Goal: Browse casually: Explore the website without a specific task or goal

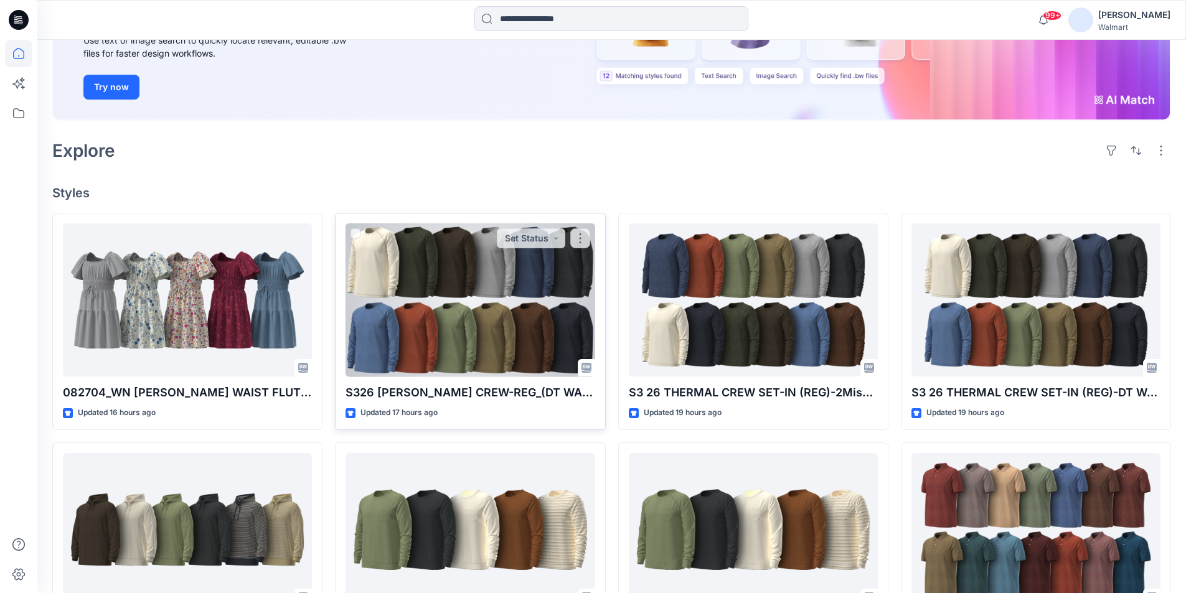
scroll to position [187, 0]
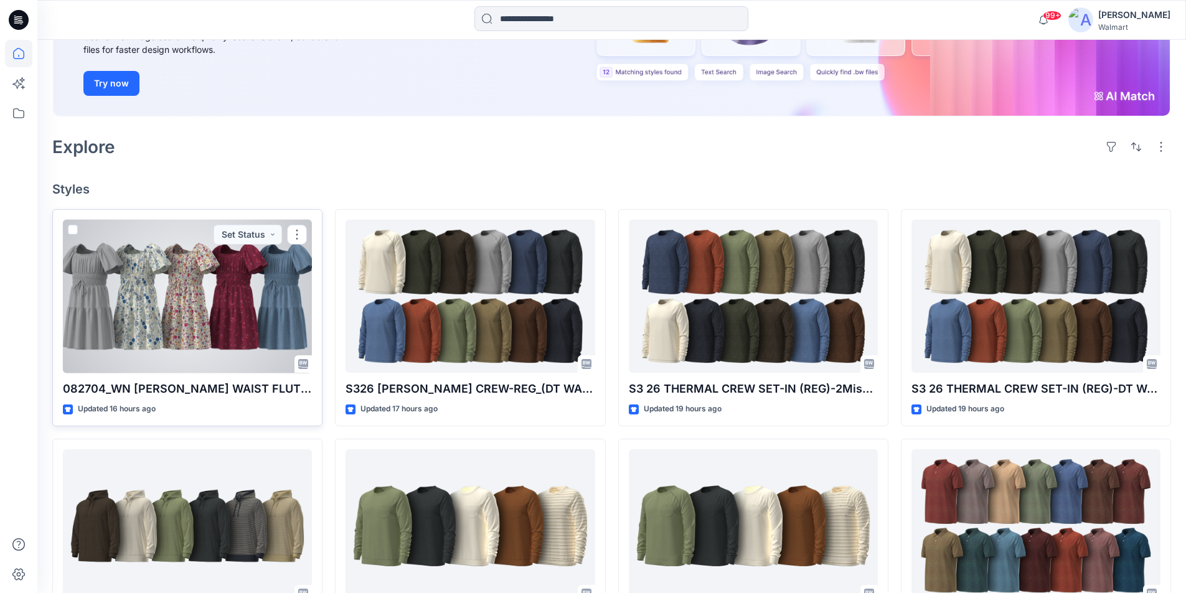
click at [135, 266] on div at bounding box center [187, 297] width 249 height 154
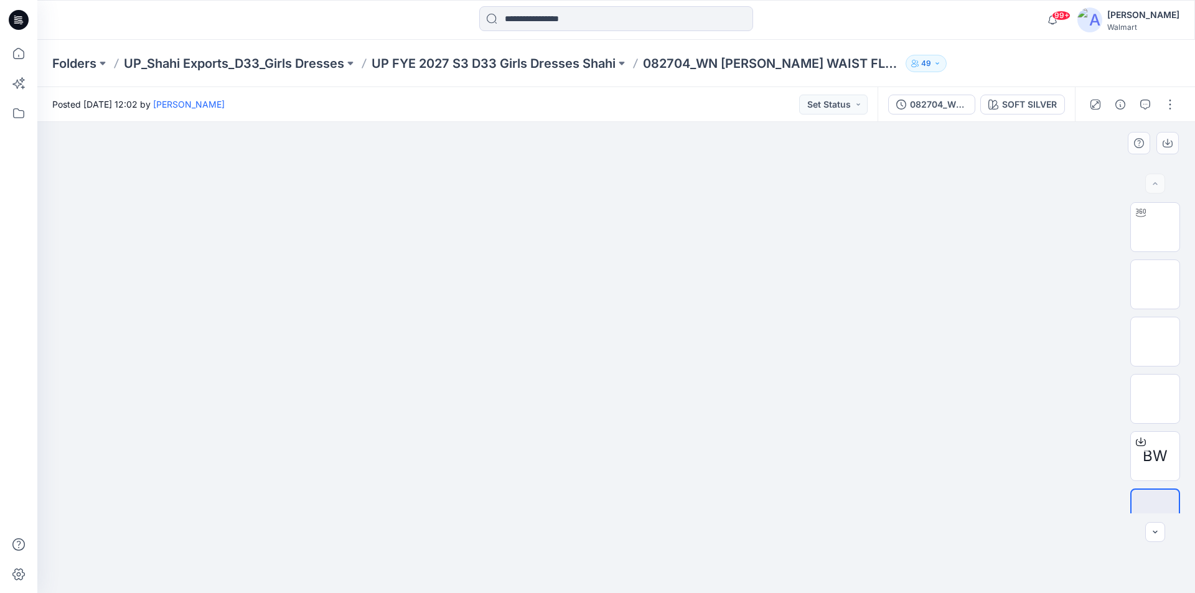
drag, startPoint x: 384, startPoint y: 316, endPoint x: 423, endPoint y: 330, distance: 41.2
click at [423, 171] on img at bounding box center [616, 171] width 622 height 0
click at [1147, 230] on img at bounding box center [1155, 226] width 49 height 39
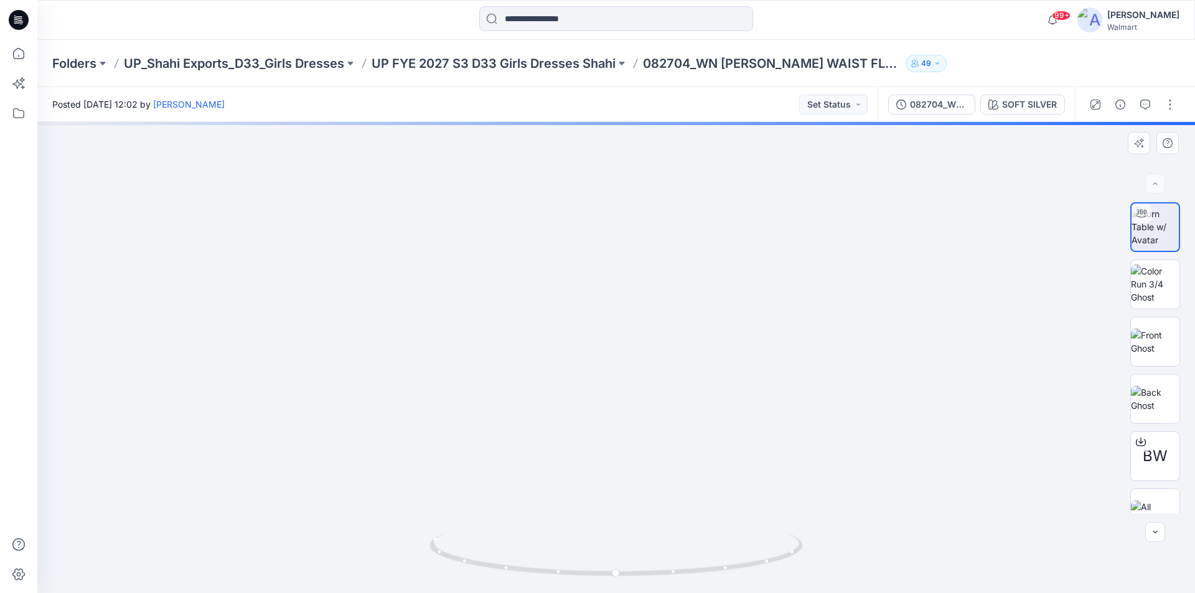
drag, startPoint x: 629, startPoint y: 366, endPoint x: 631, endPoint y: 419, distance: 53.6
drag, startPoint x: 639, startPoint y: 309, endPoint x: 650, endPoint y: 428, distance: 120.0
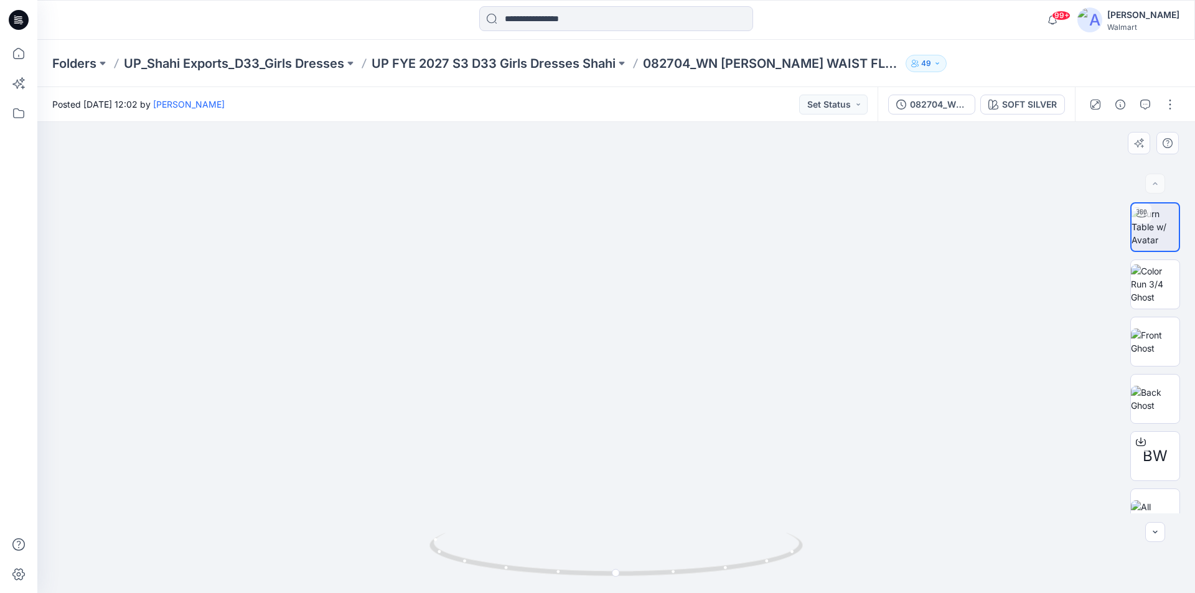
drag, startPoint x: 641, startPoint y: 446, endPoint x: 627, endPoint y: 232, distance: 214.6
click at [627, 232] on img at bounding box center [603, 16] width 1659 height 1153
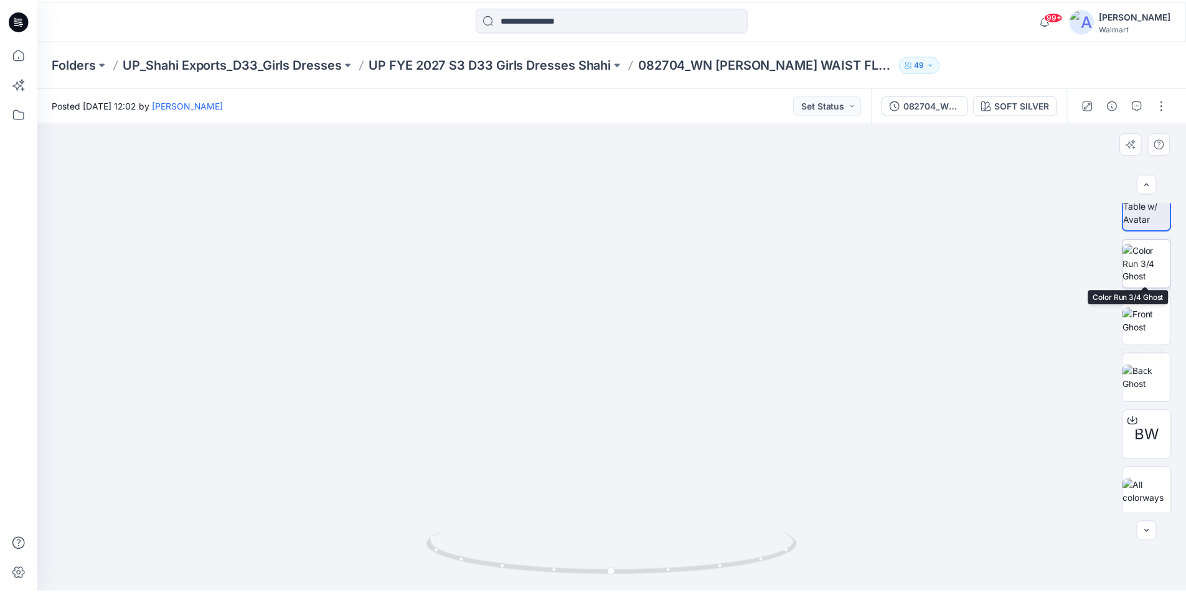
scroll to position [25, 0]
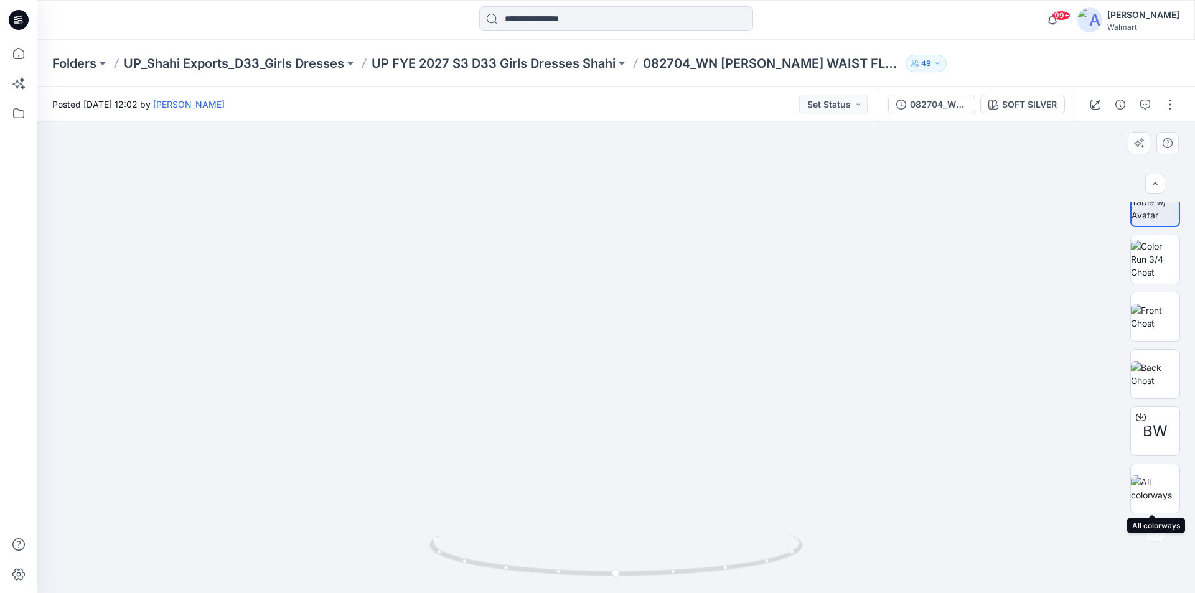
drag, startPoint x: 1153, startPoint y: 480, endPoint x: 1125, endPoint y: 466, distance: 32.3
click at [1153, 479] on img at bounding box center [1155, 489] width 49 height 26
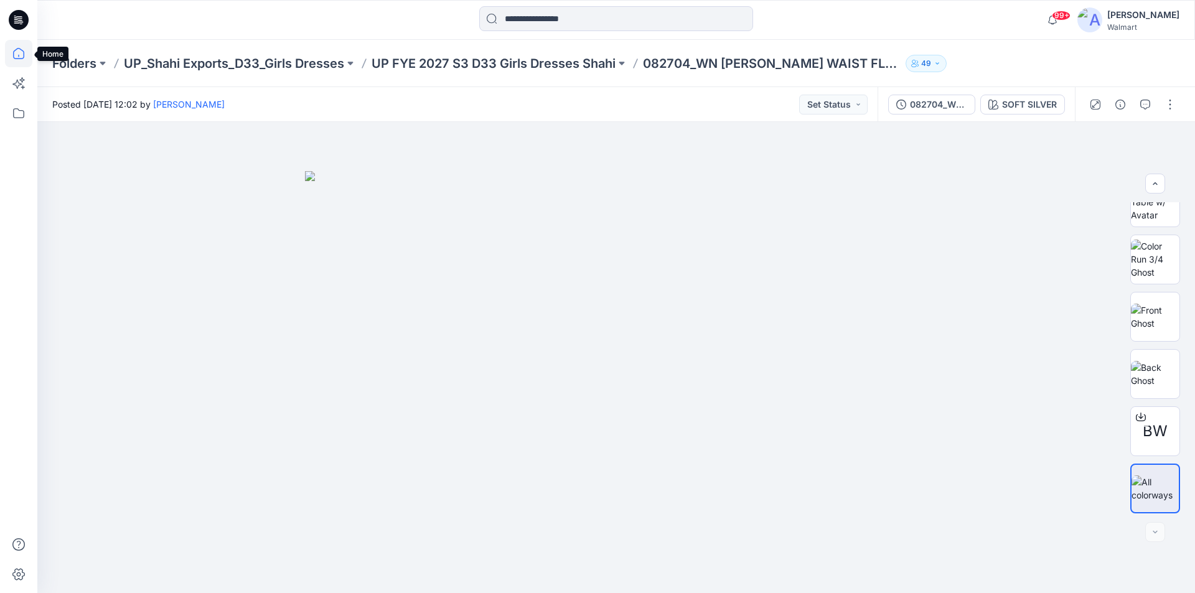
click at [16, 55] on icon at bounding box center [18, 53] width 27 height 27
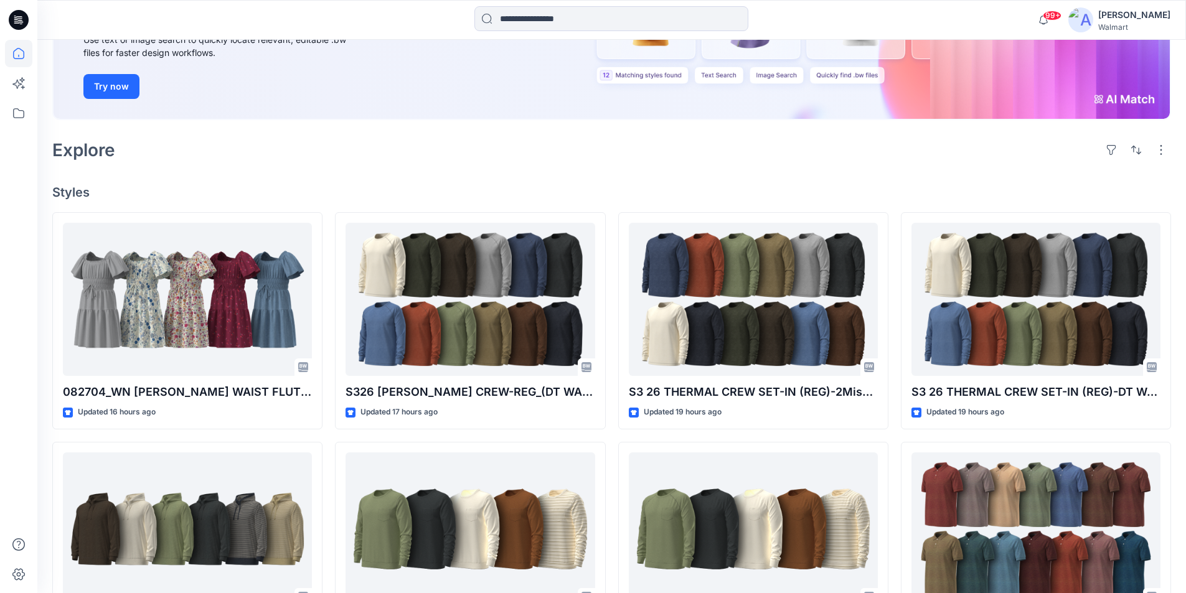
scroll to position [187, 0]
